Goal: Task Accomplishment & Management: Use online tool/utility

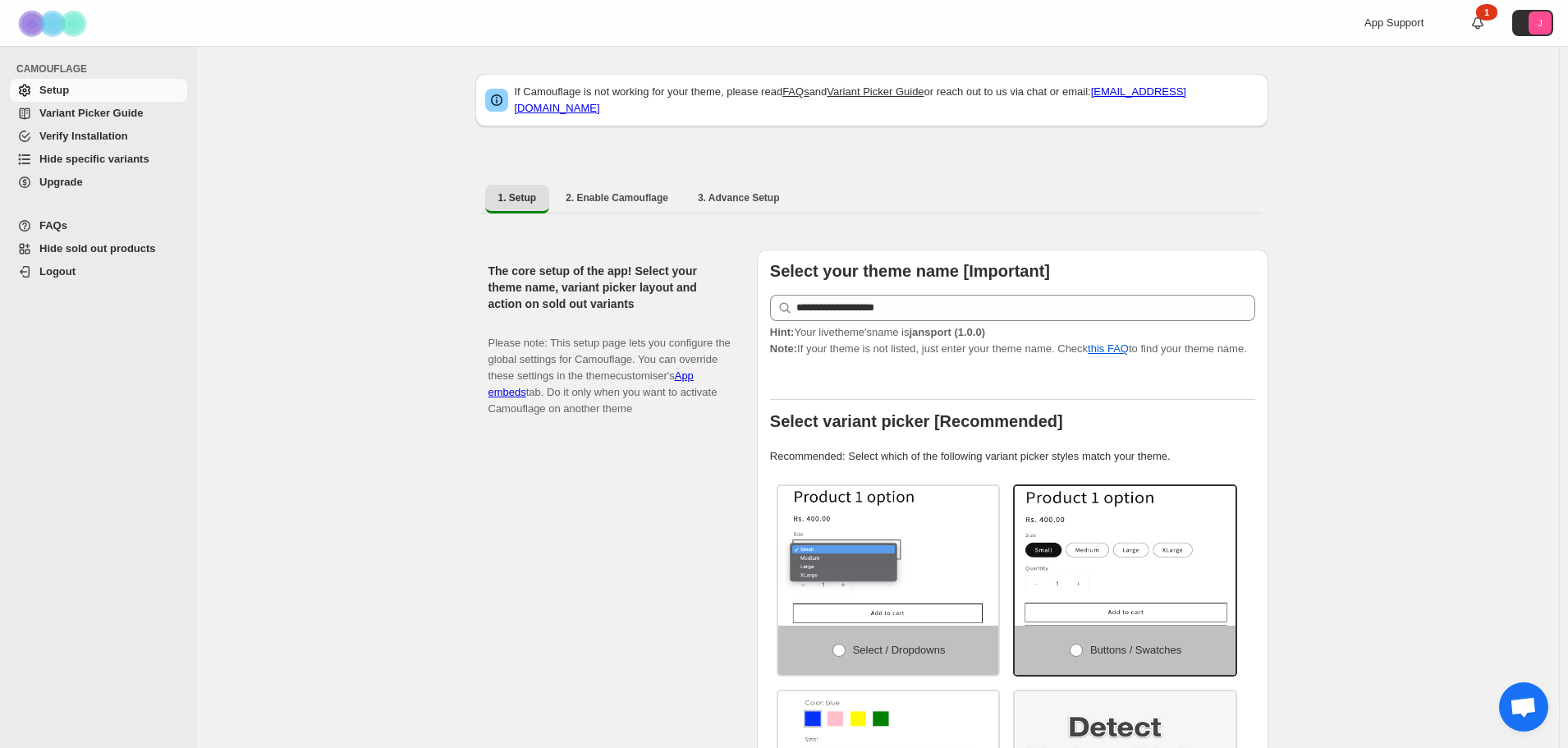
click at [84, 155] on span "Hide specific variants" at bounding box center [94, 158] width 110 height 13
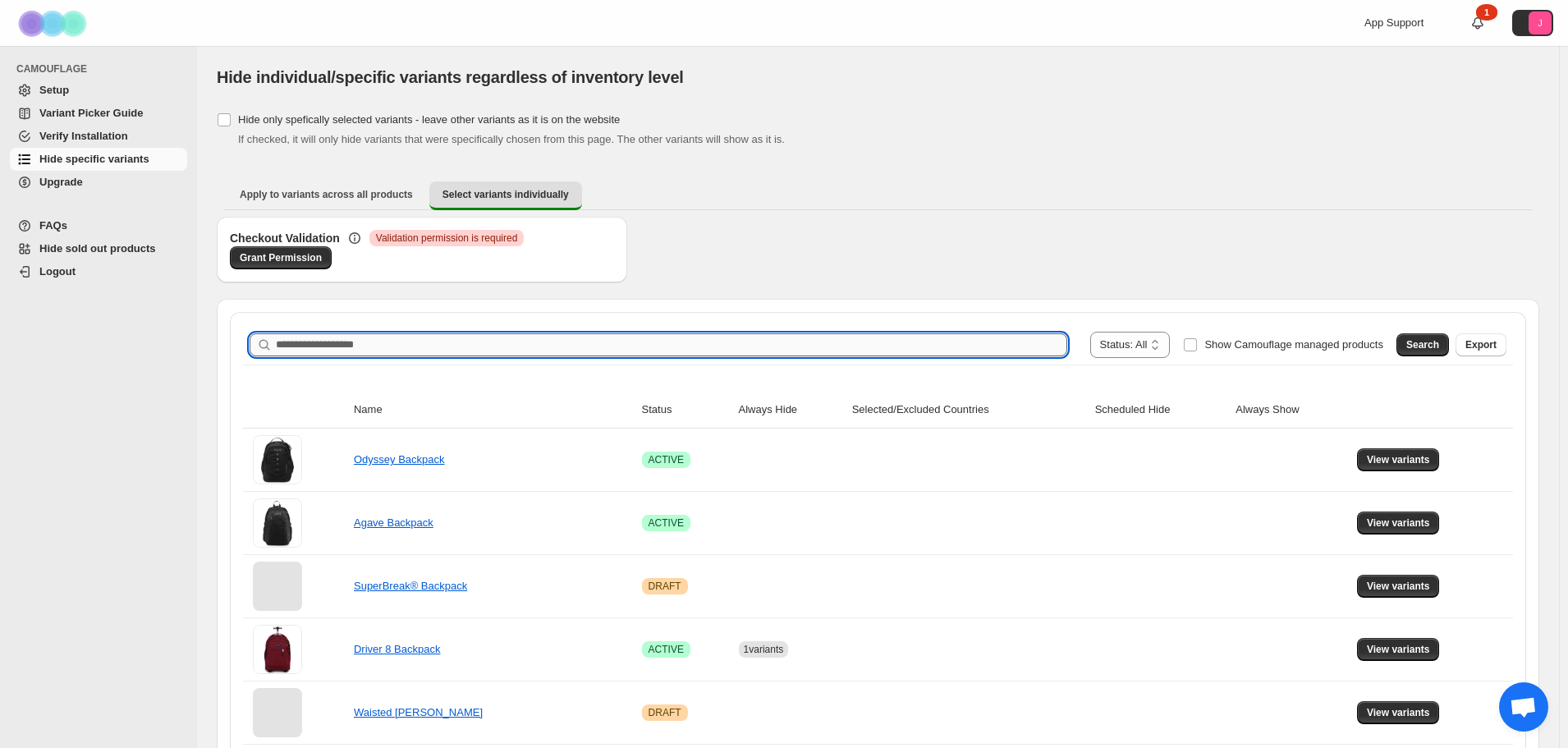
click at [364, 346] on input "Search product name" at bounding box center [671, 345] width 791 height 23
type input "********"
click at [1440, 352] on button "Search" at bounding box center [1422, 345] width 53 height 23
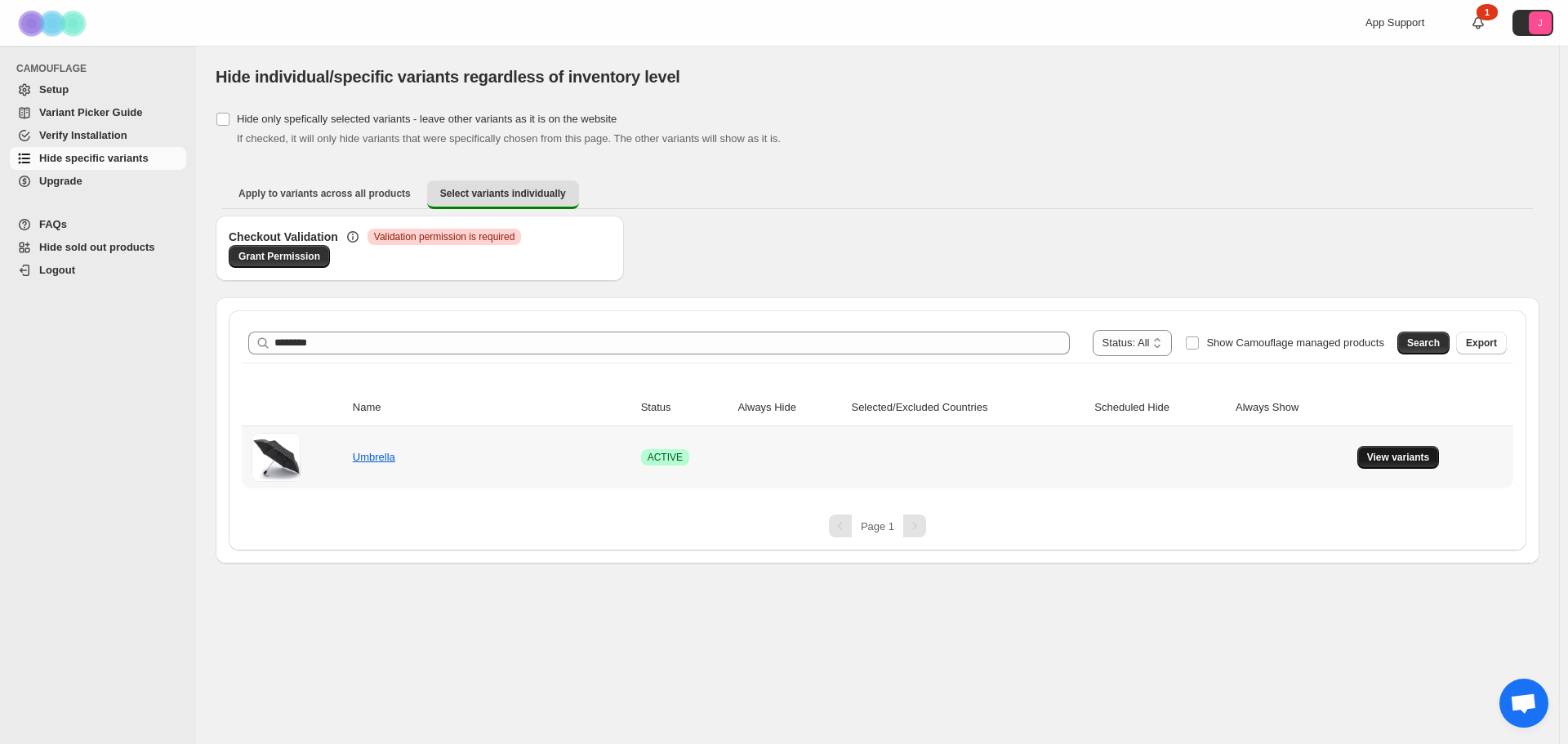
click at [1409, 465] on button "View variants" at bounding box center [1398, 457] width 83 height 23
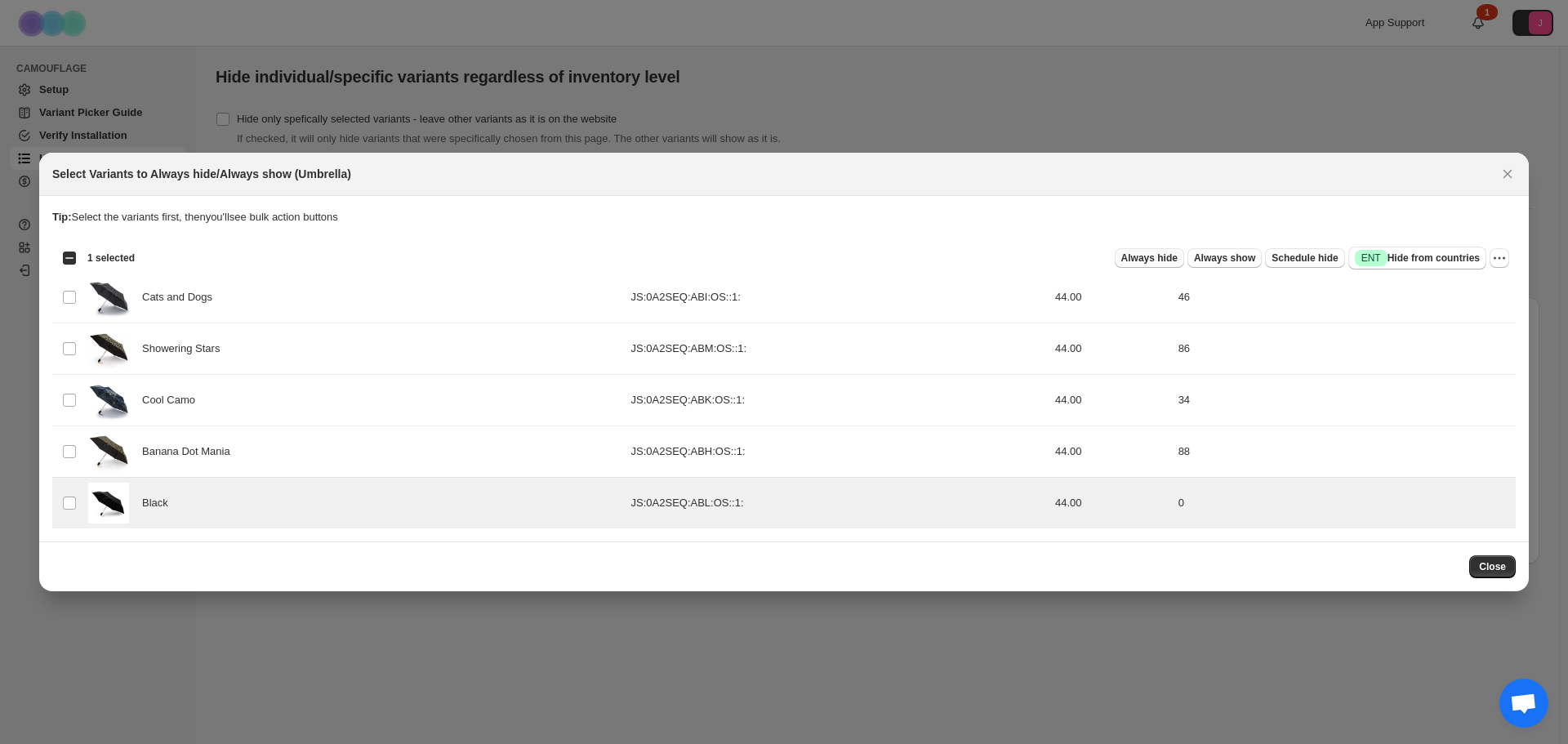
click at [1178, 258] on span "Always hide" at bounding box center [1150, 258] width 56 height 13
